Goal: Navigation & Orientation: Find specific page/section

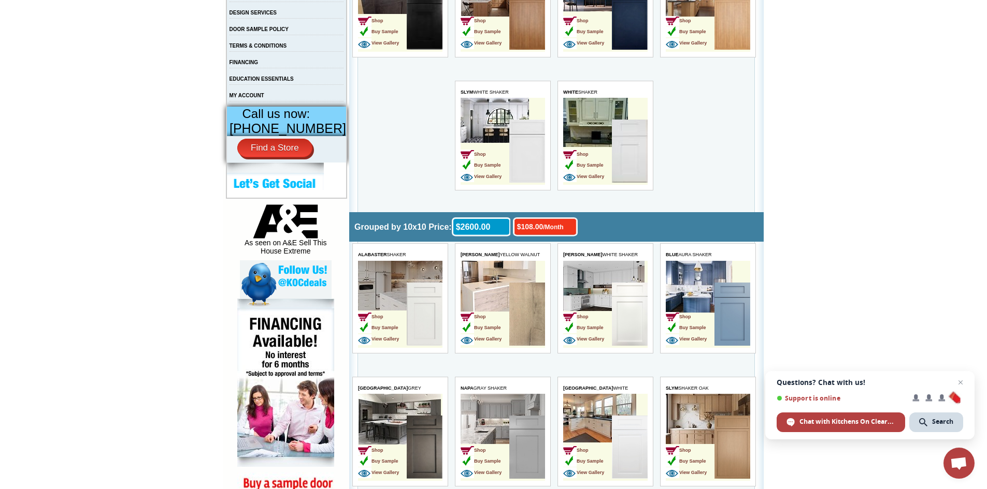
scroll to position [363, 0]
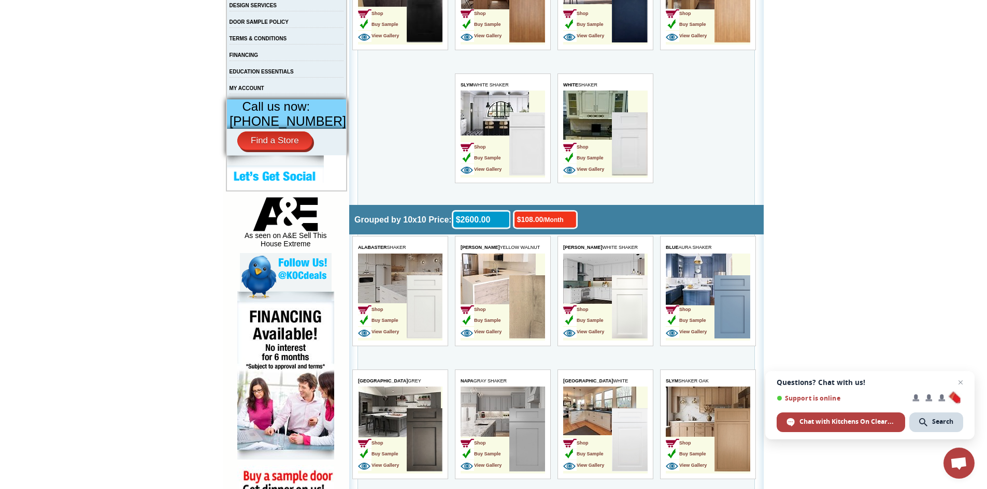
click at [511, 430] on img at bounding box center [527, 440] width 36 height 63
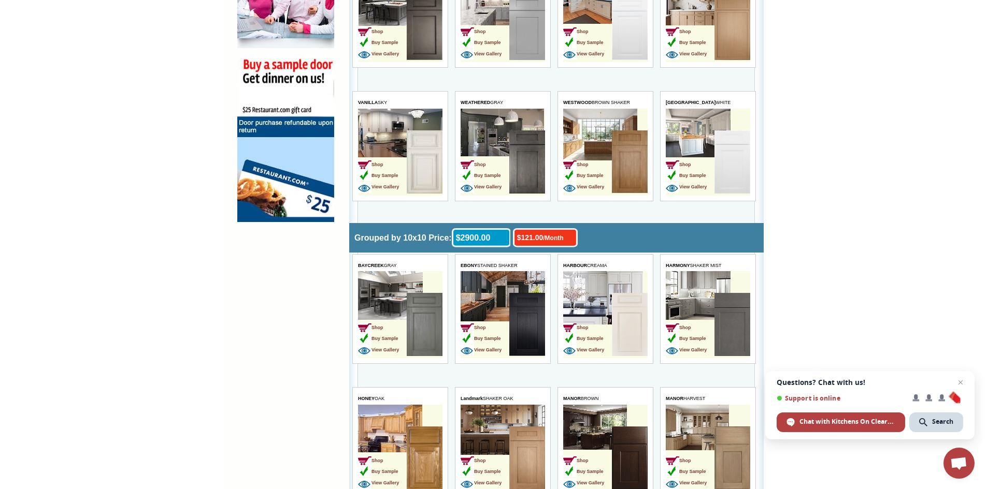
scroll to position [777, 0]
